Goal: Find specific page/section: Find specific page/section

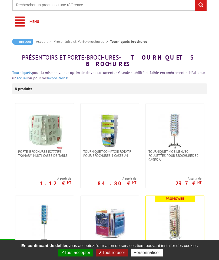
scroll to position [40, 0]
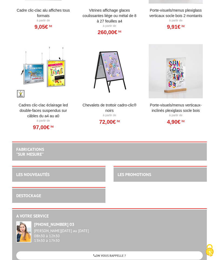
scroll to position [3152, 0]
click at [35, 195] on link "DESTOCKAGE" at bounding box center [28, 195] width 25 height 5
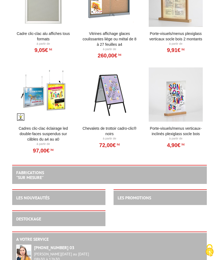
scroll to position [1556, 0]
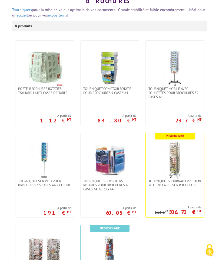
scroll to position [96, 0]
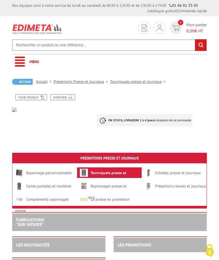
click at [136, 79] on link "Tourniquets presse et journaux" at bounding box center [139, 81] width 58 height 5
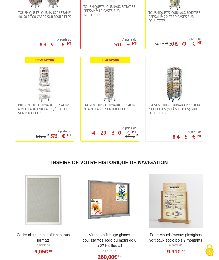
scroll to position [270, 0]
